Goal: Task Accomplishment & Management: Manage account settings

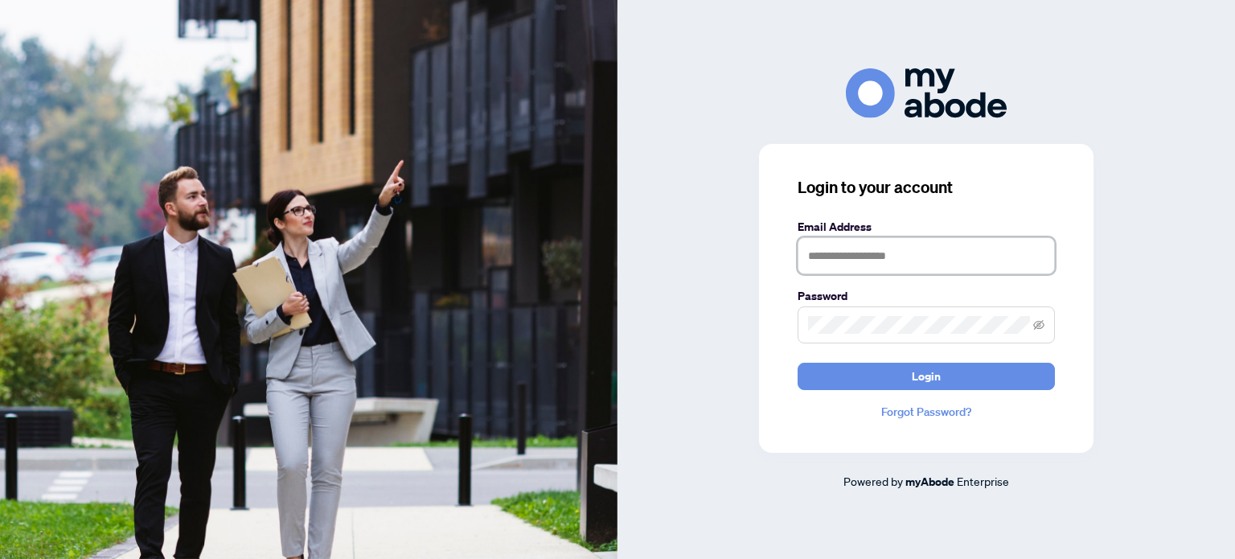
click at [843, 271] on input "text" at bounding box center [925, 255] width 257 height 37
type input "**********"
click at [797, 363] on button "Login" at bounding box center [925, 376] width 257 height 27
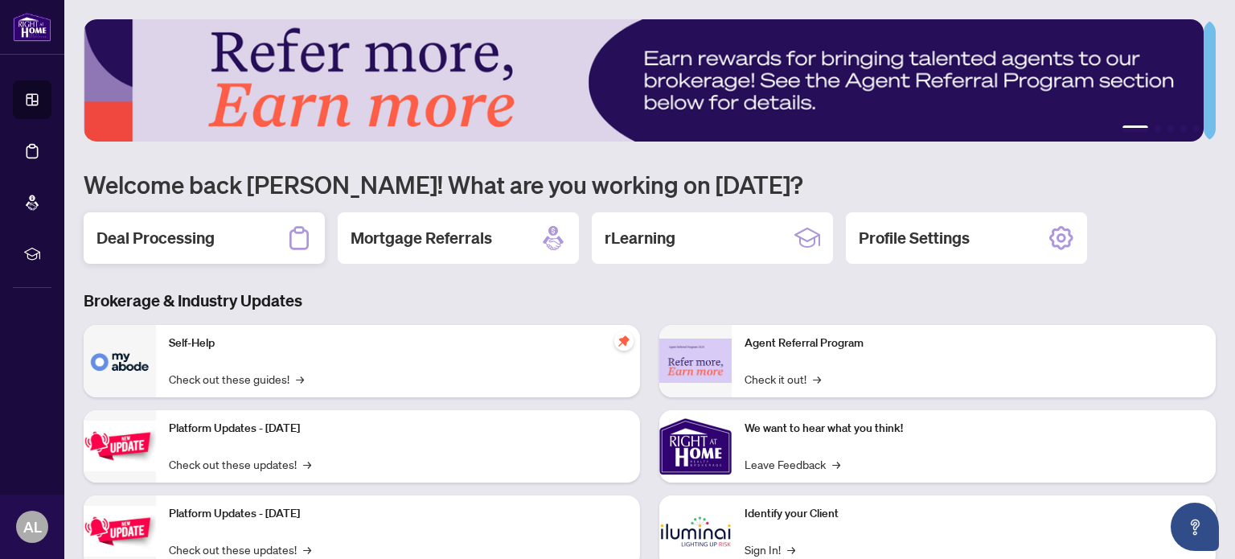
click at [205, 218] on div "Deal Processing" at bounding box center [204, 237] width 241 height 51
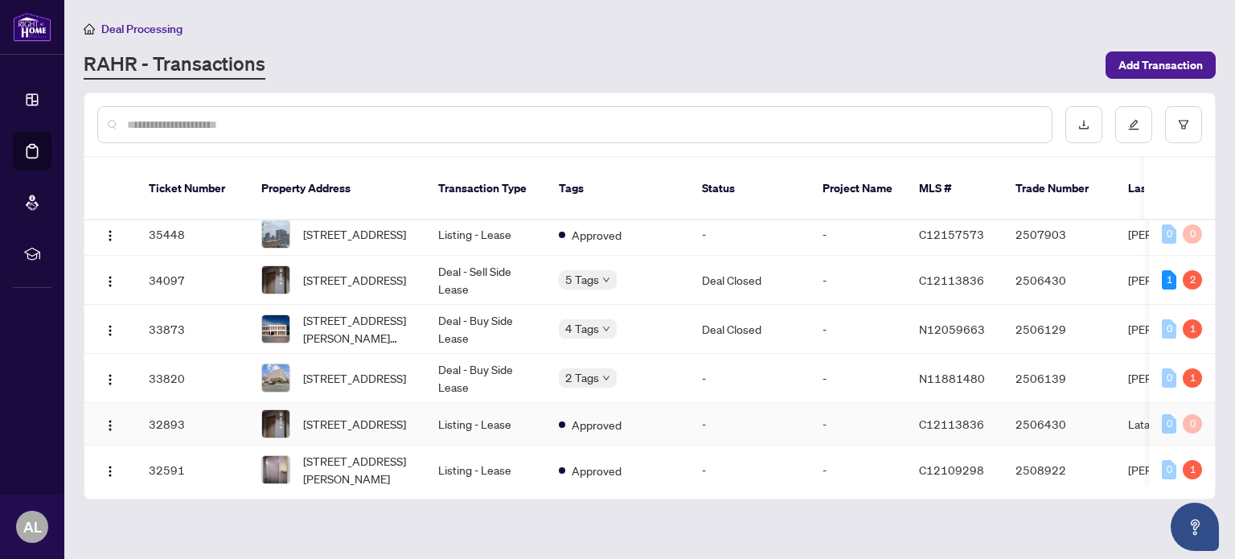
scroll to position [643, 0]
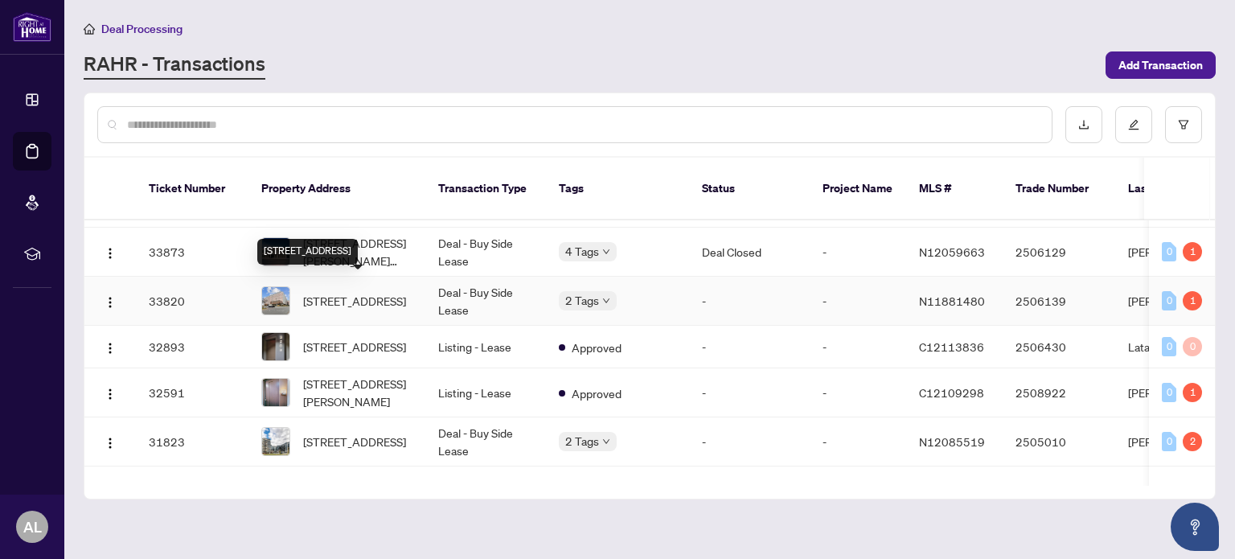
click at [399, 292] on span "[STREET_ADDRESS]" at bounding box center [354, 301] width 103 height 18
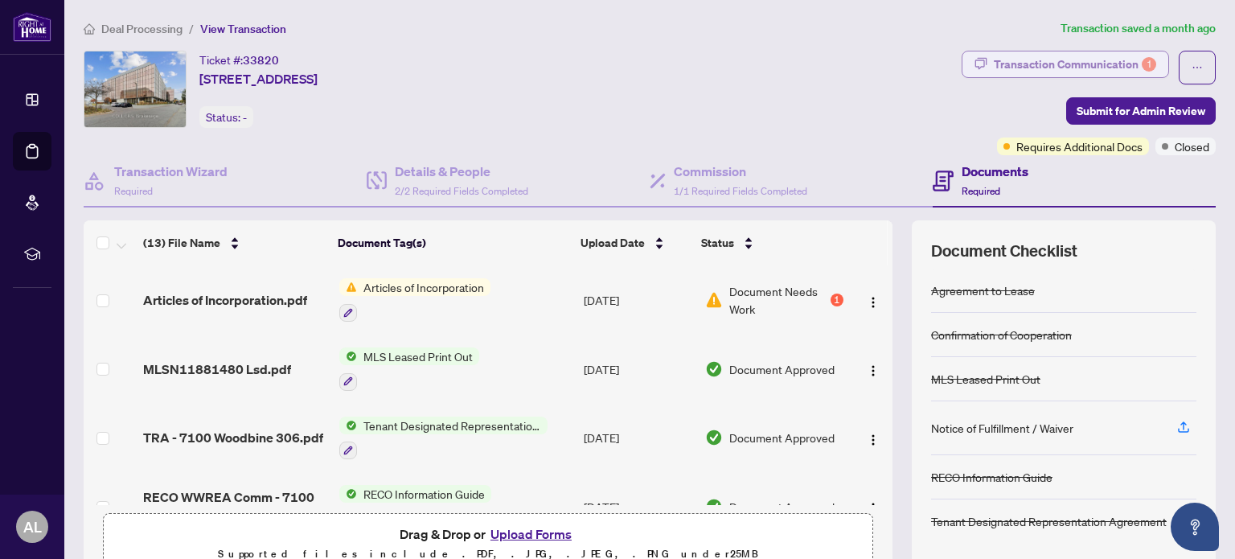
click at [1052, 68] on div "Transaction Communication 1" at bounding box center [1075, 64] width 162 height 26
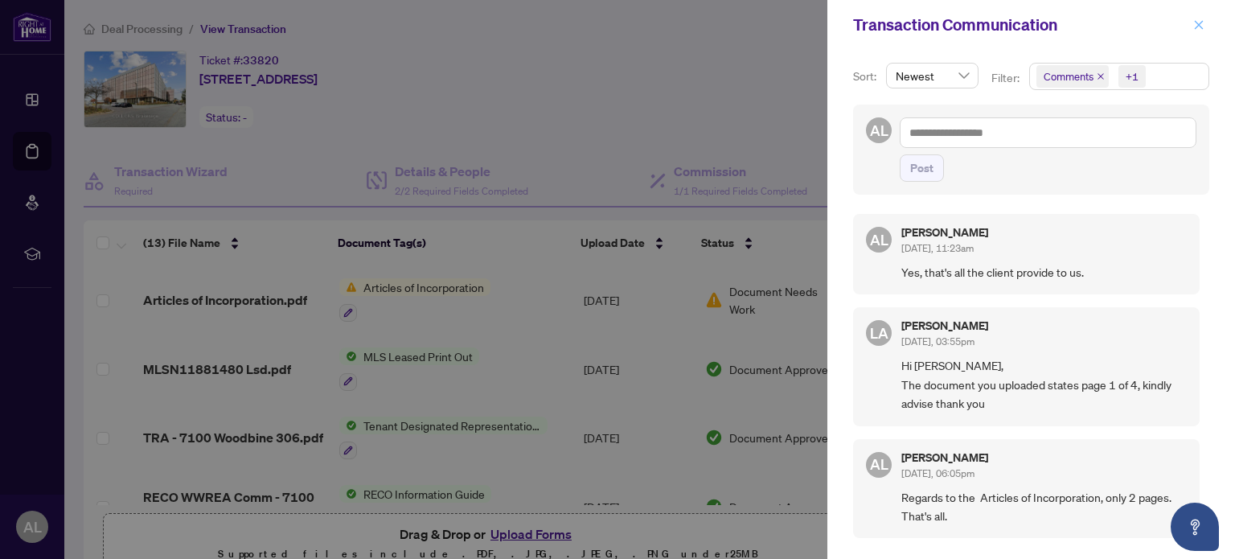
click at [1196, 22] on icon "close" at bounding box center [1198, 24] width 11 height 11
